Goal: Check status

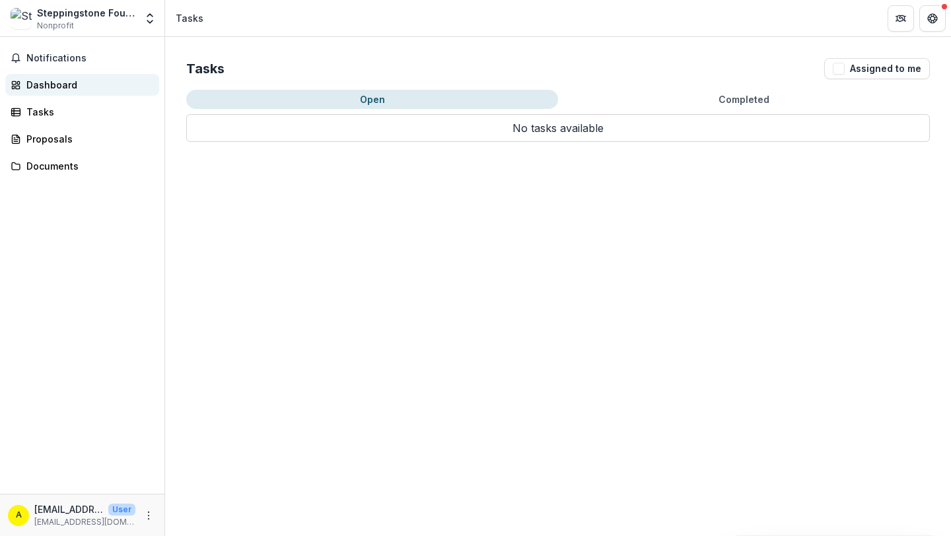
click at [86, 90] on div "Dashboard" at bounding box center [87, 85] width 122 height 14
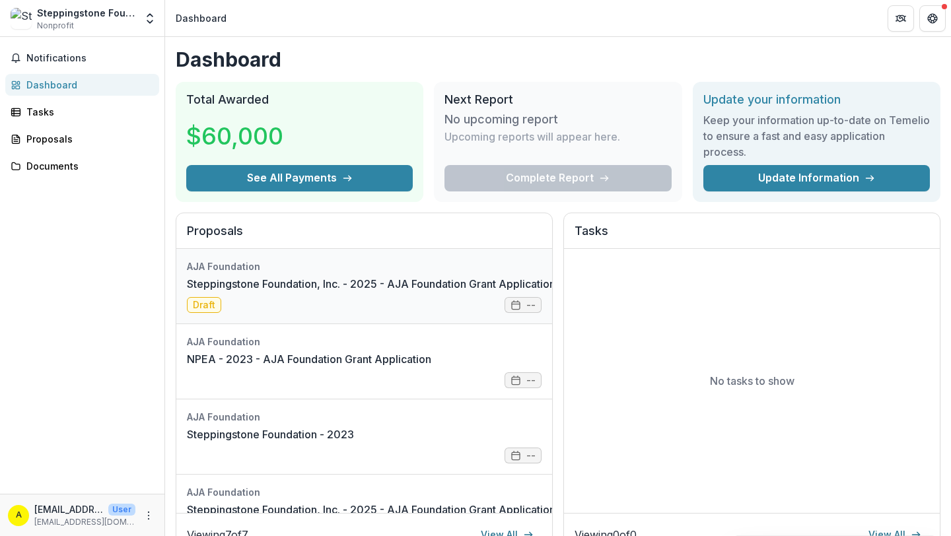
click at [329, 292] on link "Steppingstone Foundation, Inc. - 2025 - AJA Foundation Grant Application" at bounding box center [371, 284] width 368 height 16
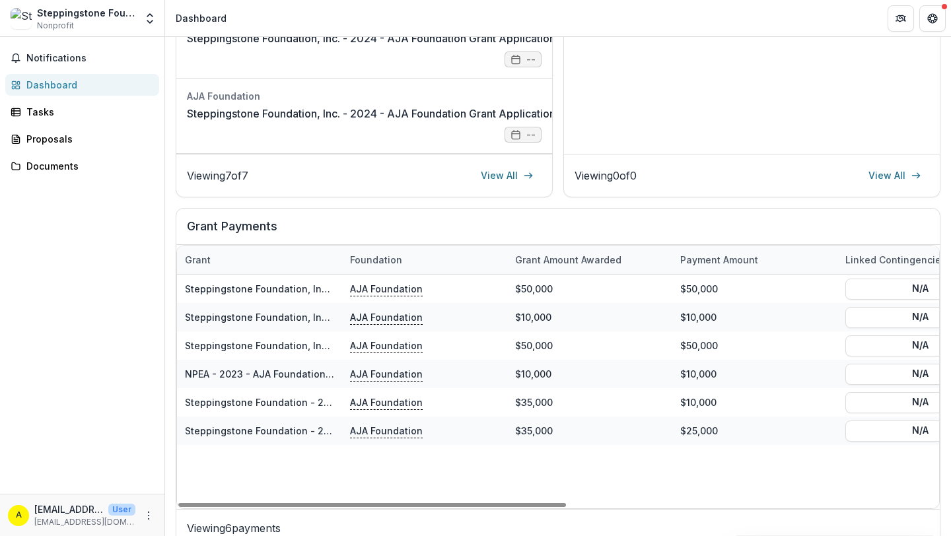
scroll to position [381, 0]
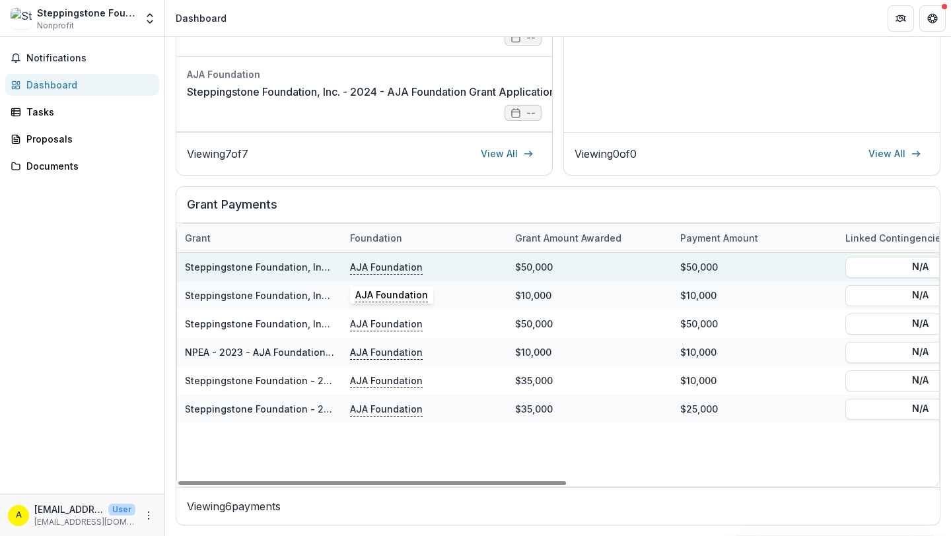
click at [384, 261] on p "AJA Foundation" at bounding box center [386, 266] width 73 height 15
click at [384, 263] on p "AJA Foundation" at bounding box center [386, 266] width 73 height 15
click at [271, 266] on link "Steppingstone Foundation, Inc. - 2024 - AJA Foundation Grant Application" at bounding box center [357, 266] width 345 height 11
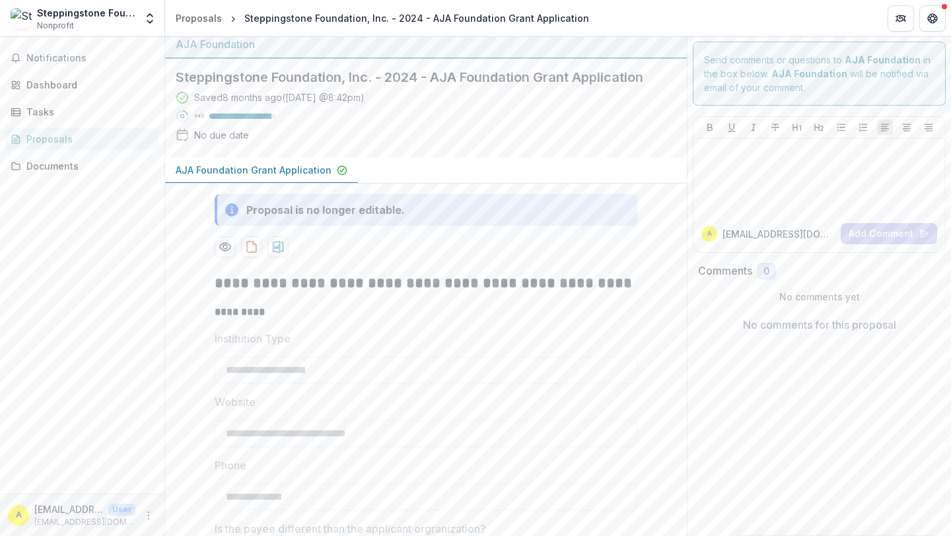
scroll to position [7, 0]
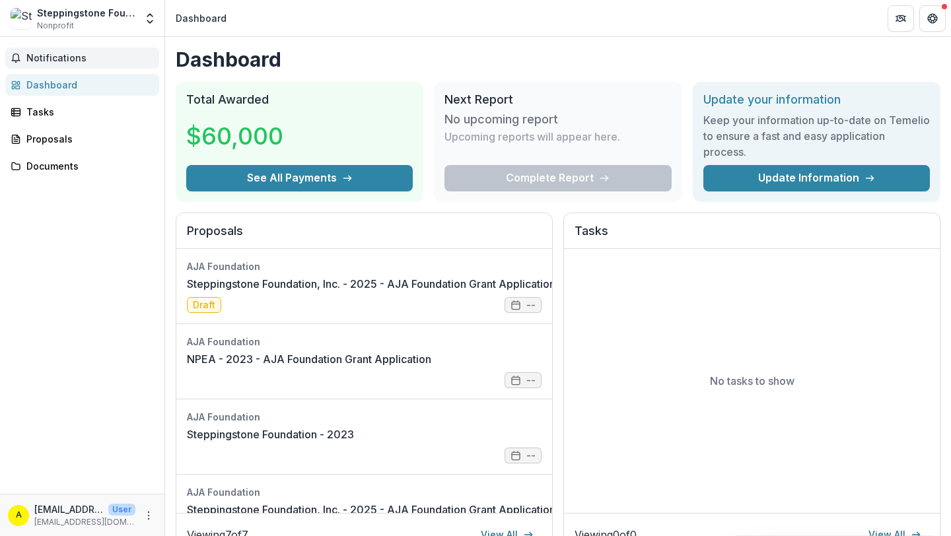
click at [53, 61] on span "Notifications" at bounding box center [89, 58] width 127 height 11
click at [53, 117] on div "Tasks" at bounding box center [87, 112] width 122 height 14
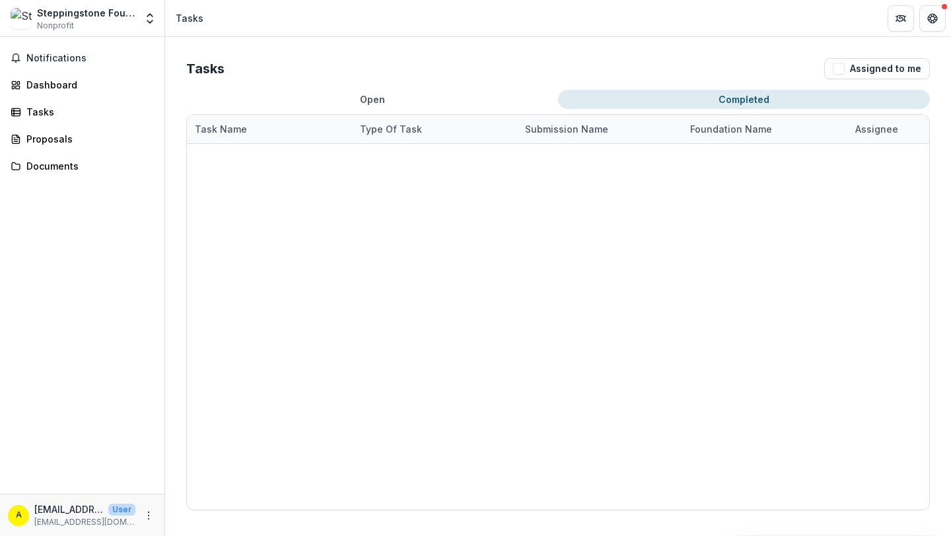
click at [662, 92] on button "Completed" at bounding box center [744, 99] width 372 height 19
